Goal: Use online tool/utility: Utilize a website feature to perform a specific function

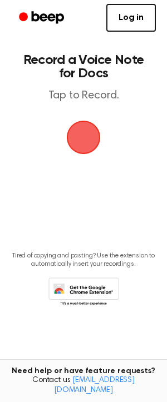
click at [97, 146] on span "button" at bounding box center [83, 137] width 62 height 62
click at [80, 146] on span "button" at bounding box center [83, 137] width 31 height 31
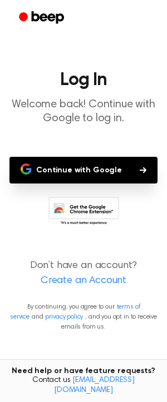
click at [93, 172] on button "Continue with Google" at bounding box center [83, 170] width 148 height 27
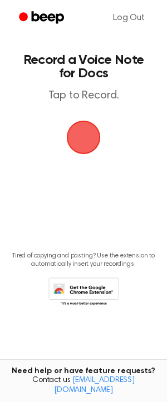
click at [80, 138] on span "button" at bounding box center [83, 137] width 31 height 31
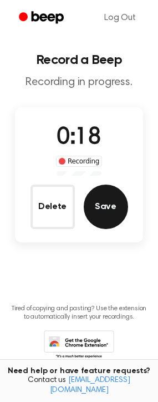
click at [104, 200] on button "Save" at bounding box center [106, 207] width 44 height 44
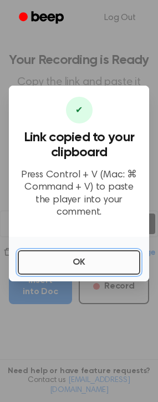
click at [79, 257] on button "OK" at bounding box center [79, 262] width 123 height 24
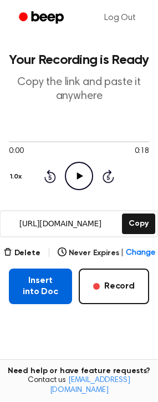
click at [43, 291] on button "Insert into Doc" at bounding box center [40, 287] width 63 height 36
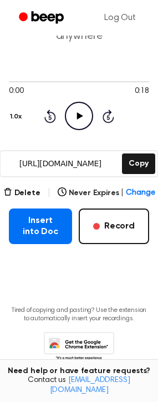
scroll to position [87, 0]
